Goal: Book appointment/travel/reservation

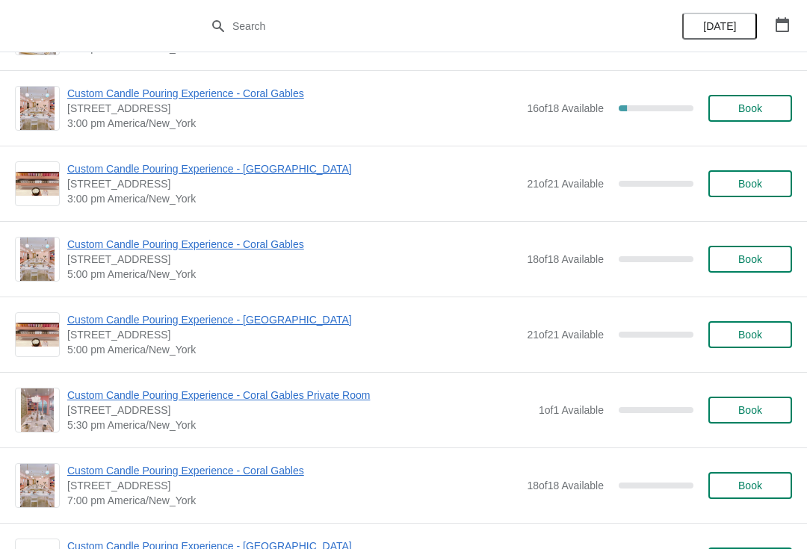
scroll to position [670, 0]
click at [731, 261] on span "Book" at bounding box center [750, 260] width 57 height 12
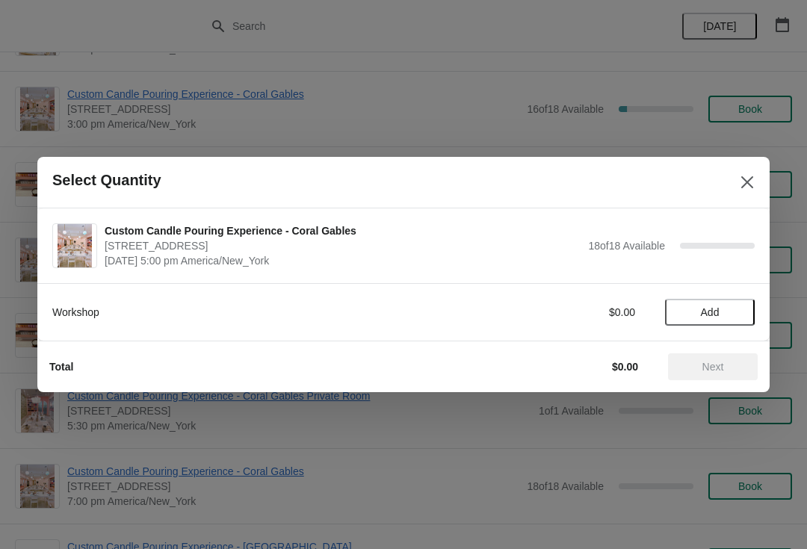
click at [702, 309] on span "Add" at bounding box center [710, 312] width 19 height 12
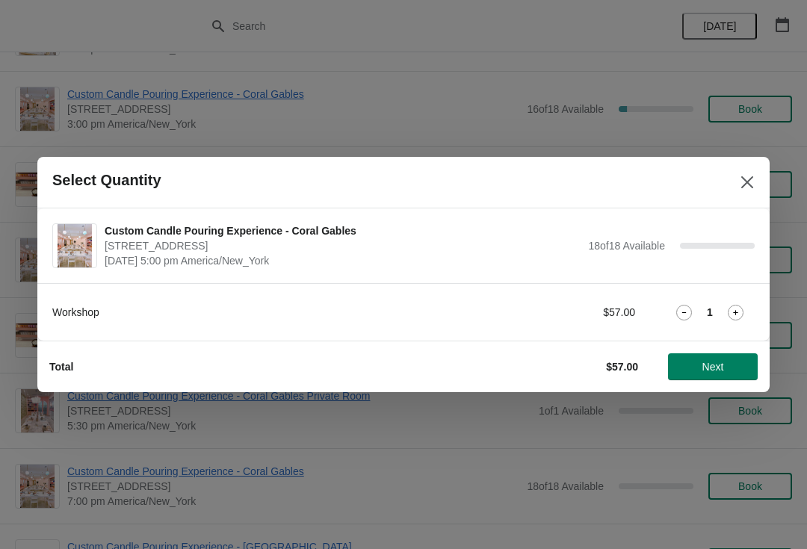
click at [728, 309] on icon at bounding box center [736, 313] width 16 height 16
click at [707, 361] on span "Next" at bounding box center [713, 367] width 22 height 12
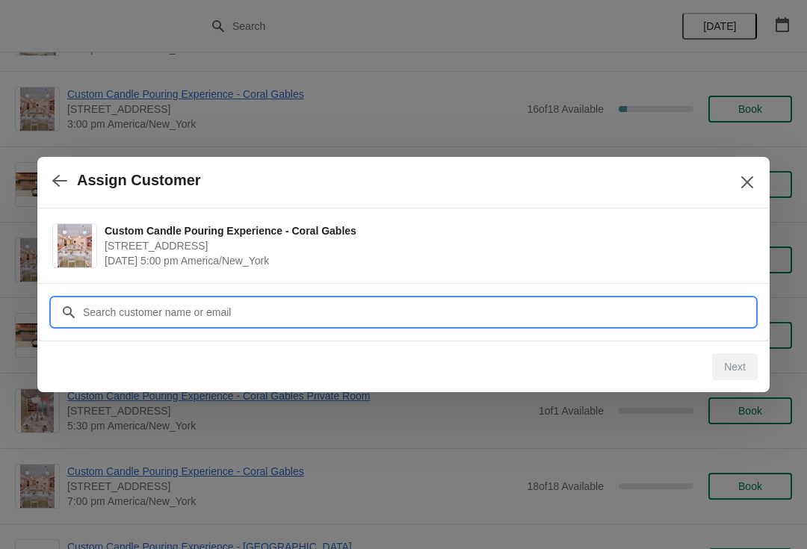
click at [114, 312] on input "Customer" at bounding box center [418, 312] width 673 height 27
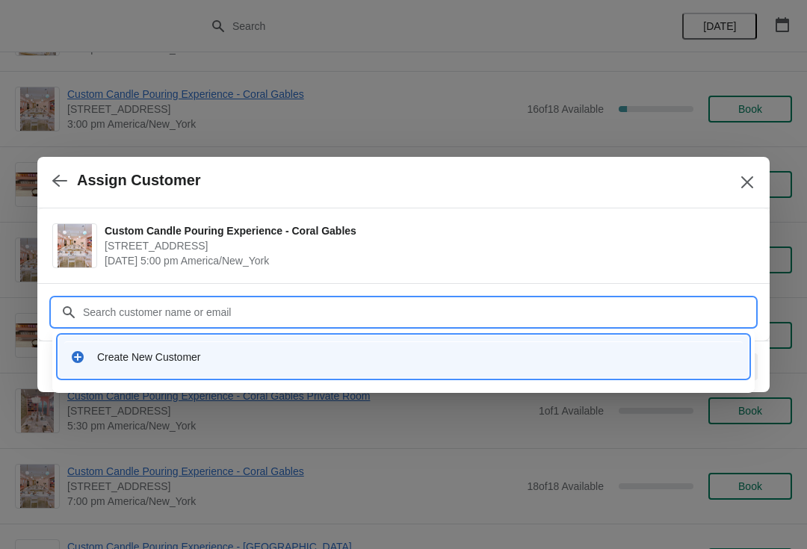
click at [85, 358] on div "Create New Customer" at bounding box center [403, 357] width 667 height 15
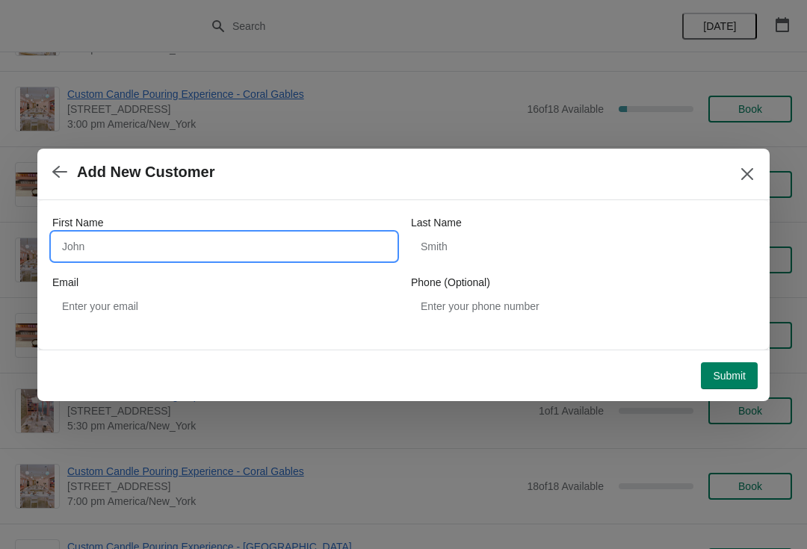
click at [74, 245] on input "First Name" at bounding box center [224, 246] width 344 height 27
type input "[PERSON_NAME]"
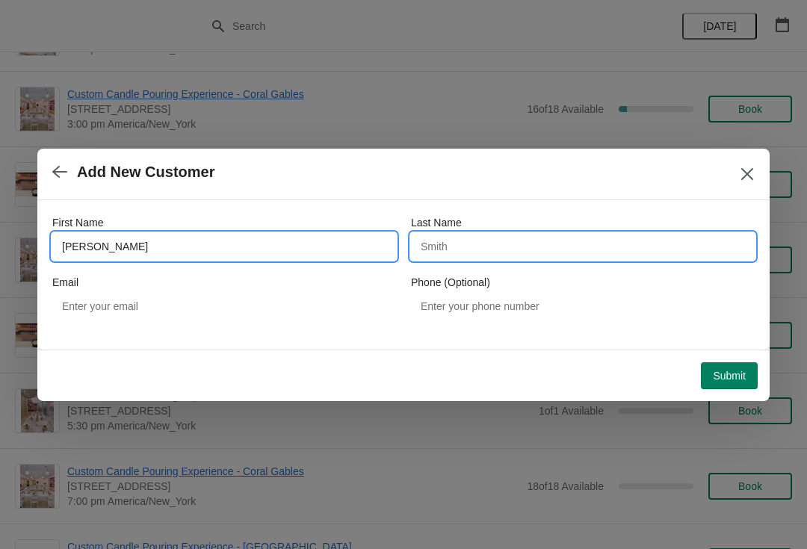
click at [451, 241] on input "Last Name" at bounding box center [583, 246] width 344 height 27
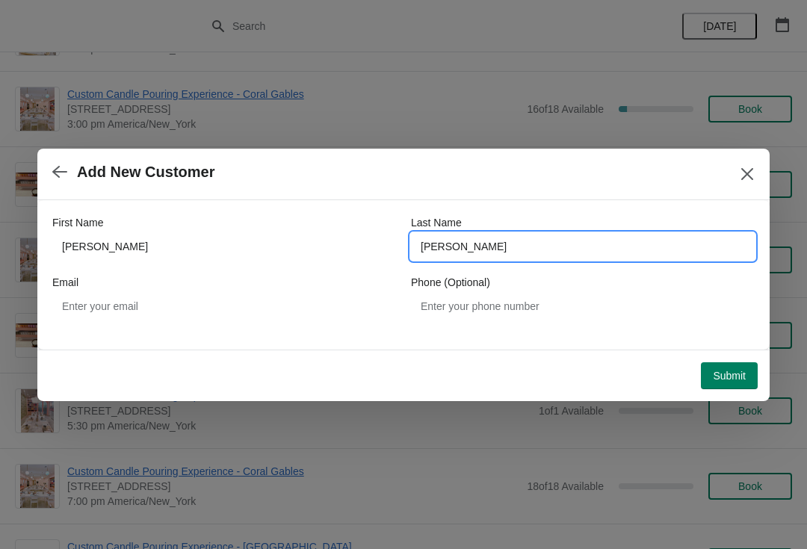
type input "[PERSON_NAME]"
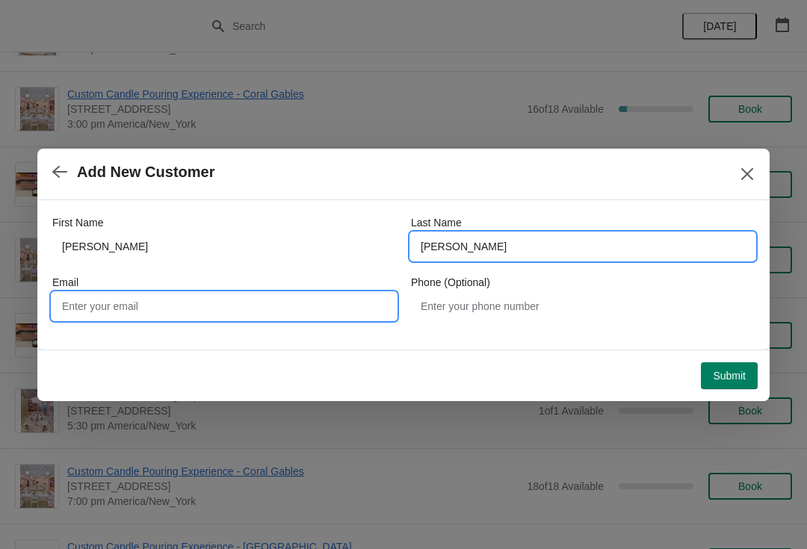
click at [91, 306] on input "Email" at bounding box center [224, 306] width 344 height 27
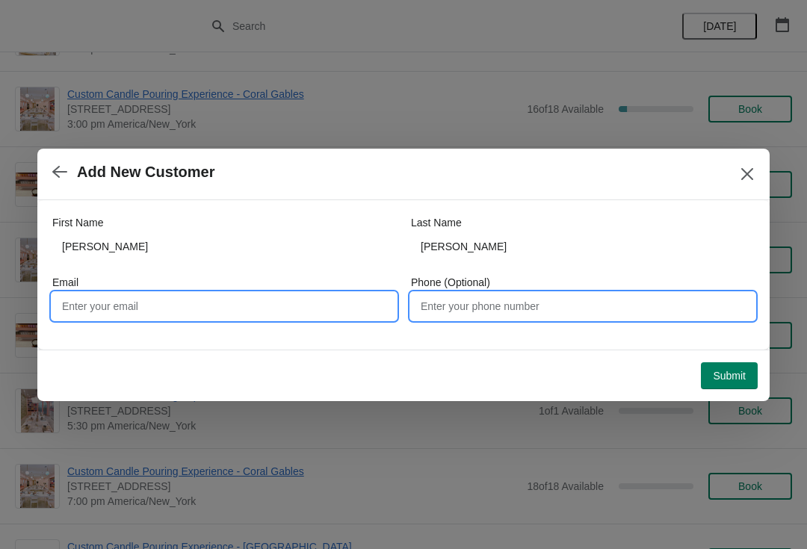
click at [438, 307] on input "Phone (Optional)" at bounding box center [583, 306] width 344 height 27
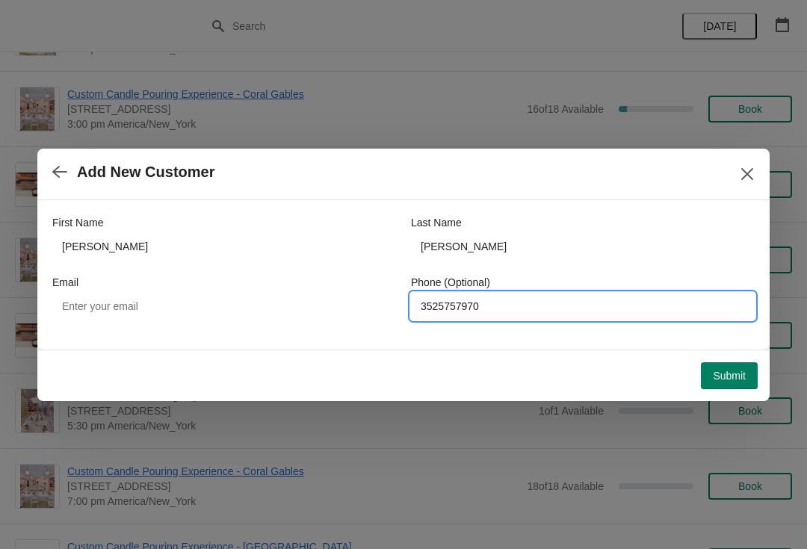
type input "3525757970"
click at [284, 346] on div "First Name [PERSON_NAME] Last Name [PERSON_NAME] Email Phone (Optional) [PHONE_…" at bounding box center [403, 274] width 732 height 149
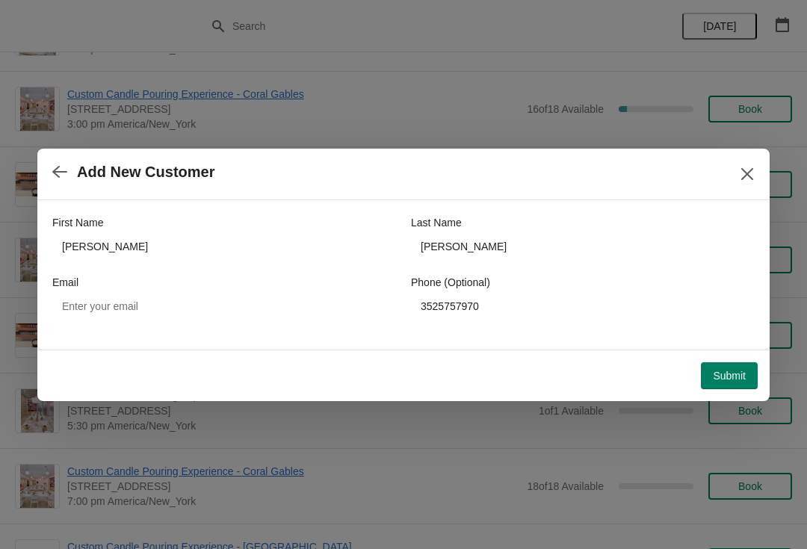
click at [713, 371] on span "Submit" at bounding box center [729, 376] width 33 height 12
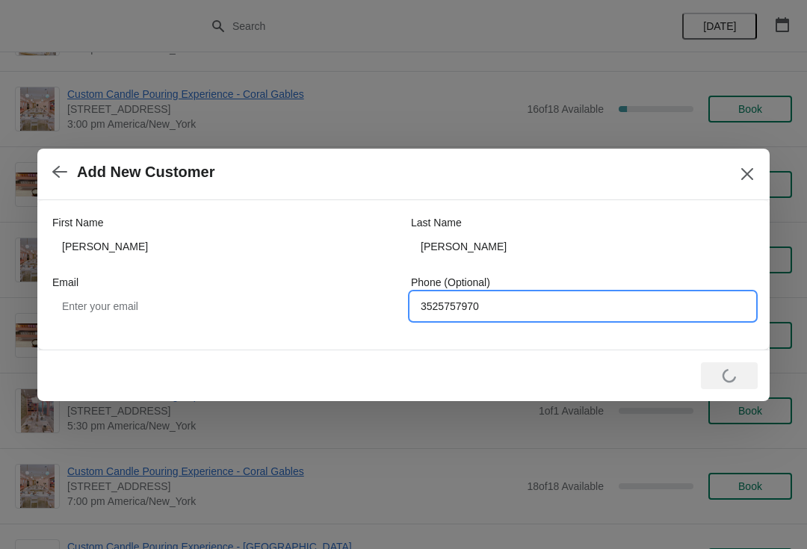
click at [590, 318] on input "3525757970" at bounding box center [583, 306] width 344 height 27
click at [441, 312] on input "3525757970" at bounding box center [583, 306] width 344 height 27
click at [456, 316] on input "3525757970" at bounding box center [583, 306] width 344 height 27
click at [449, 313] on input "3525757970" at bounding box center [583, 306] width 344 height 27
click at [440, 318] on input "3525757970" at bounding box center [583, 306] width 344 height 27
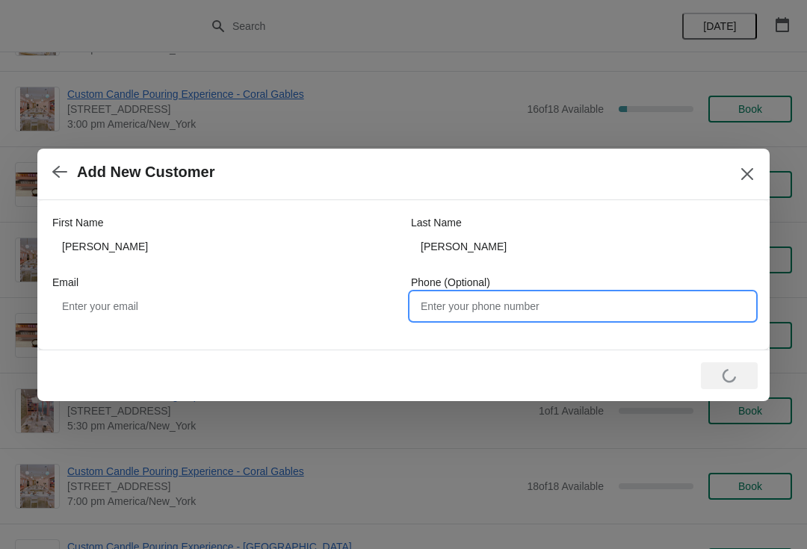
click at [734, 170] on button "Close" at bounding box center [747, 174] width 27 height 27
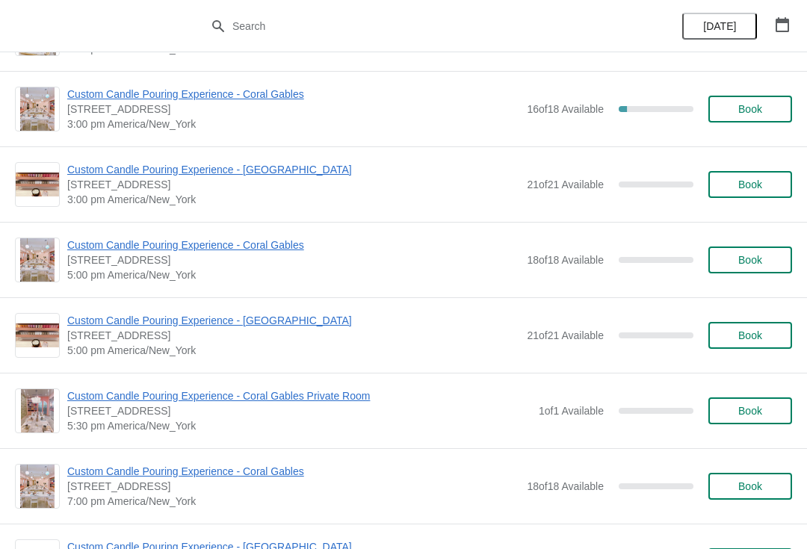
click at [741, 259] on span "Book" at bounding box center [750, 260] width 24 height 12
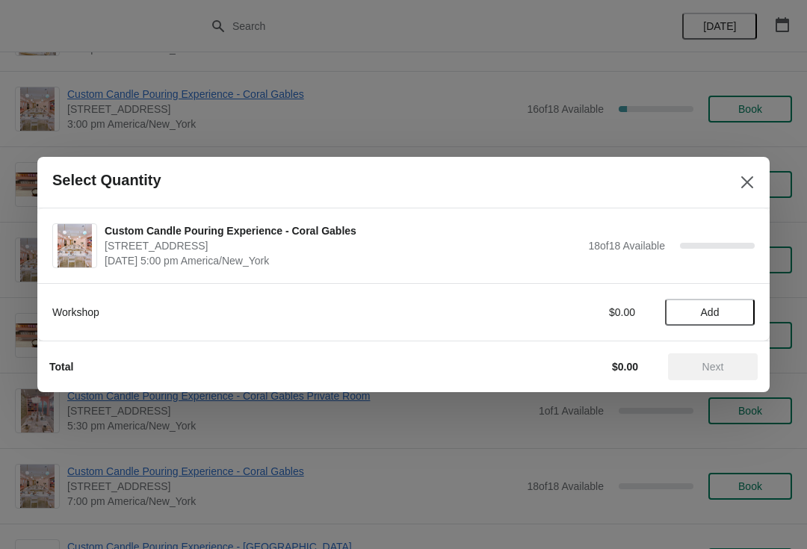
click at [690, 300] on button "Add" at bounding box center [710, 312] width 90 height 27
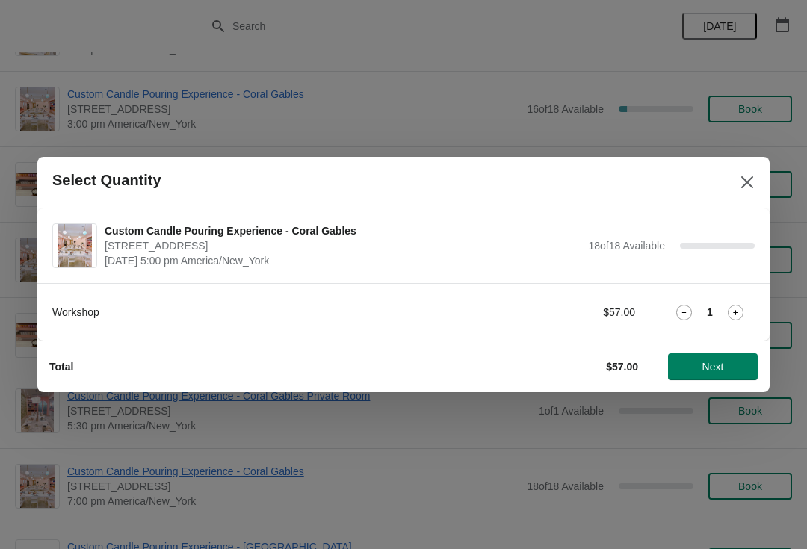
click at [728, 310] on icon at bounding box center [736, 313] width 16 height 16
click at [697, 372] on span "Next" at bounding box center [713, 367] width 66 height 12
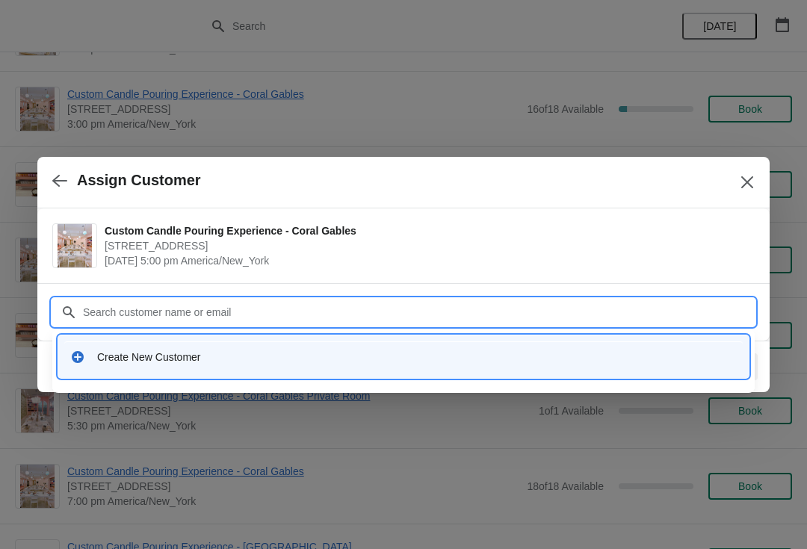
click at [95, 362] on div "Create New Customer" at bounding box center [403, 357] width 667 height 15
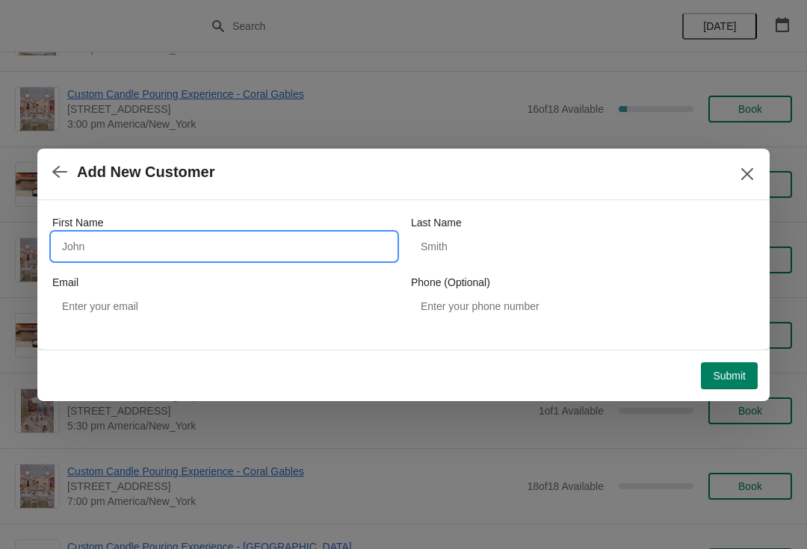
click at [185, 251] on input "First Name" at bounding box center [224, 246] width 344 height 27
type input "e"
type input "[PERSON_NAME]"
click at [64, 178] on icon "button" at bounding box center [59, 171] width 15 height 15
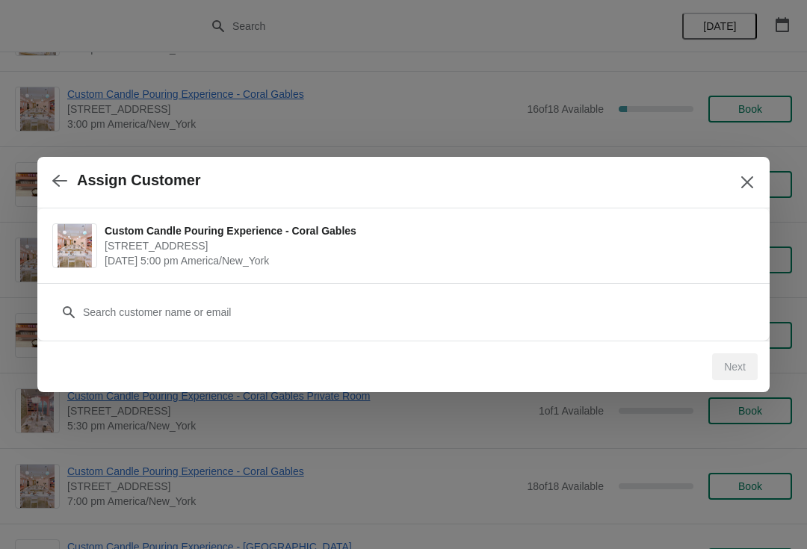
click at [745, 173] on button "Close" at bounding box center [747, 182] width 27 height 27
